Goal: Check status: Check status

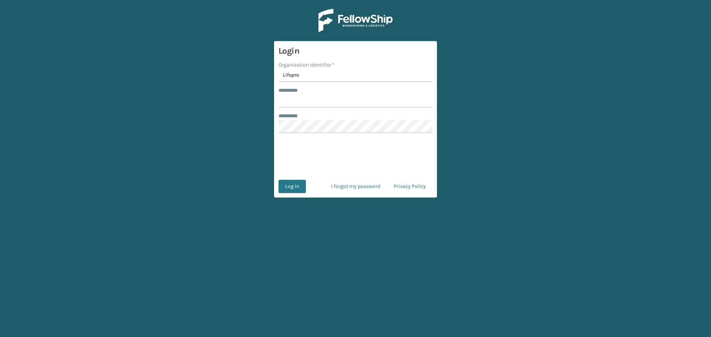
type input "Lifepro"
click at [336, 95] on input "******** *" at bounding box center [356, 100] width 154 height 13
click at [0, 337] on com-1password-button at bounding box center [0, 337] width 0 height 0
type input "*****"
click at [297, 186] on button "Log In" at bounding box center [292, 186] width 27 height 13
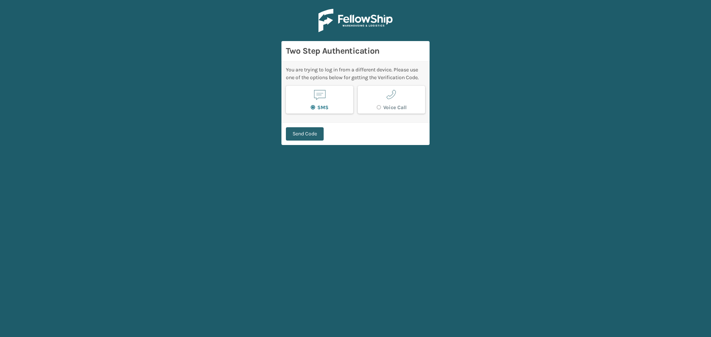
click at [306, 137] on button "Send Code" at bounding box center [305, 133] width 38 height 13
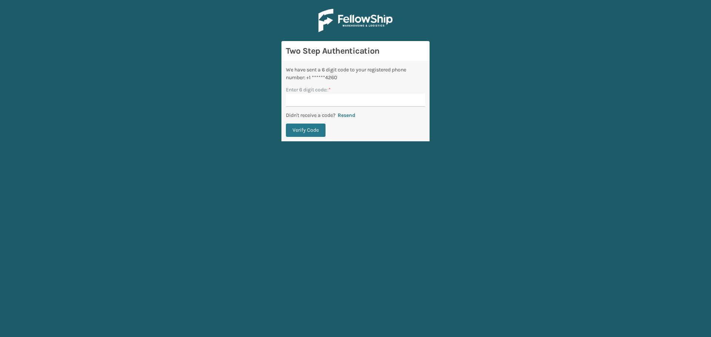
click at [409, 132] on div "We have sent a 6 digit code to your registered phone number: +1 ******4260 Ente…" at bounding box center [356, 101] width 148 height 80
click at [369, 99] on input "Enter 6 digit code: *" at bounding box center [355, 100] width 139 height 13
type input "085062"
click at [355, 137] on div "We have sent a 6 digit code to your registered phone number: +1 ******4260 Ente…" at bounding box center [356, 101] width 148 height 80
click at [306, 128] on button "Verify Code" at bounding box center [306, 130] width 40 height 13
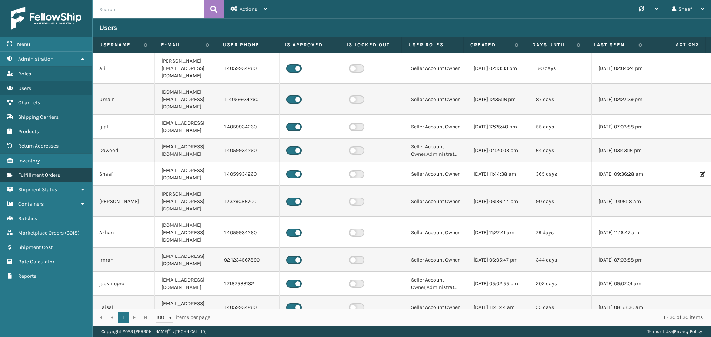
click at [46, 179] on link "Fulfillment Orders" at bounding box center [46, 175] width 92 height 14
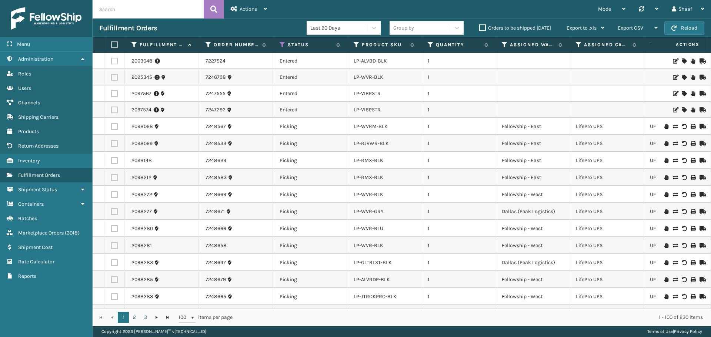
click at [143, 6] on input "text" at bounding box center [148, 9] width 111 height 19
paste input "7240136 7241755 7242498"
click at [213, 7] on icon at bounding box center [213, 9] width 7 height 11
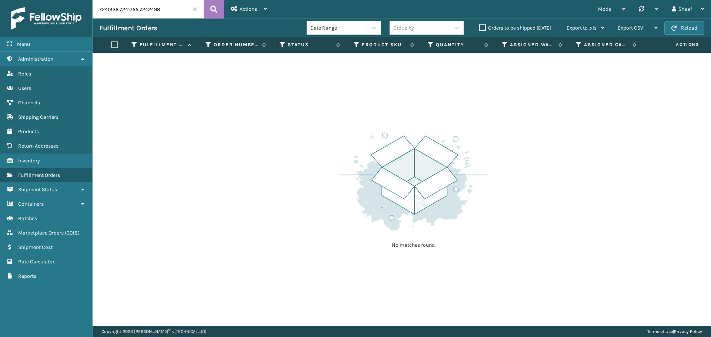
click at [139, 9] on input "7240136 7241755 7242498" at bounding box center [148, 9] width 111 height 19
type input "7240136, 7241755, 7242498"
click at [211, 8] on icon at bounding box center [213, 9] width 7 height 11
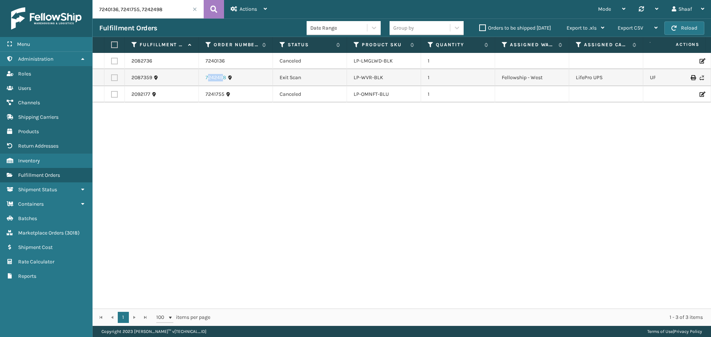
drag, startPoint x: 208, startPoint y: 78, endPoint x: 215, endPoint y: 78, distance: 7.0
click at [221, 78] on link "7242498" at bounding box center [216, 77] width 21 height 7
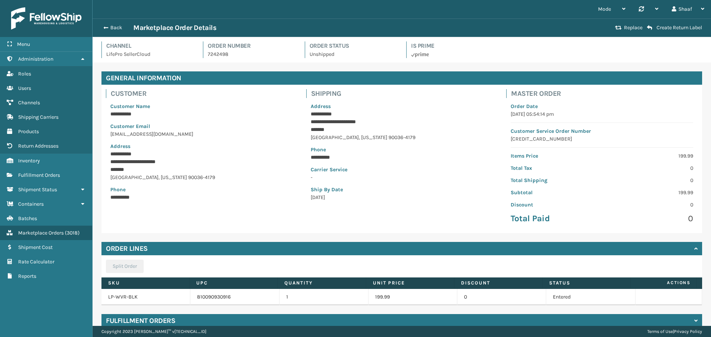
drag, startPoint x: 204, startPoint y: 79, endPoint x: 215, endPoint y: 80, distance: 11.2
click at [227, 54] on p "7242498" at bounding box center [252, 54] width 88 height 8
click at [214, 56] on p "7242498" at bounding box center [252, 54] width 88 height 8
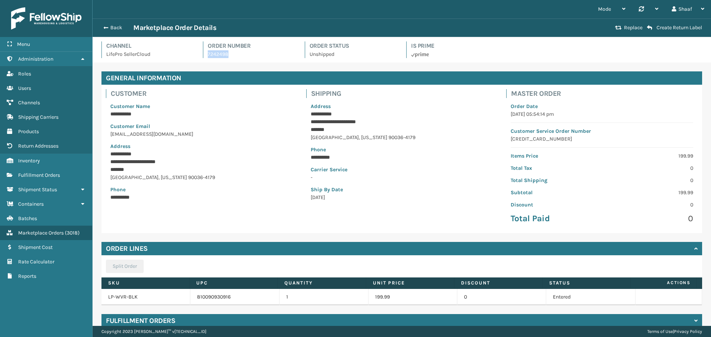
copy p "7242498"
click at [214, 56] on p "7242498" at bounding box center [252, 54] width 88 height 8
